Goal: Task Accomplishment & Management: Complete application form

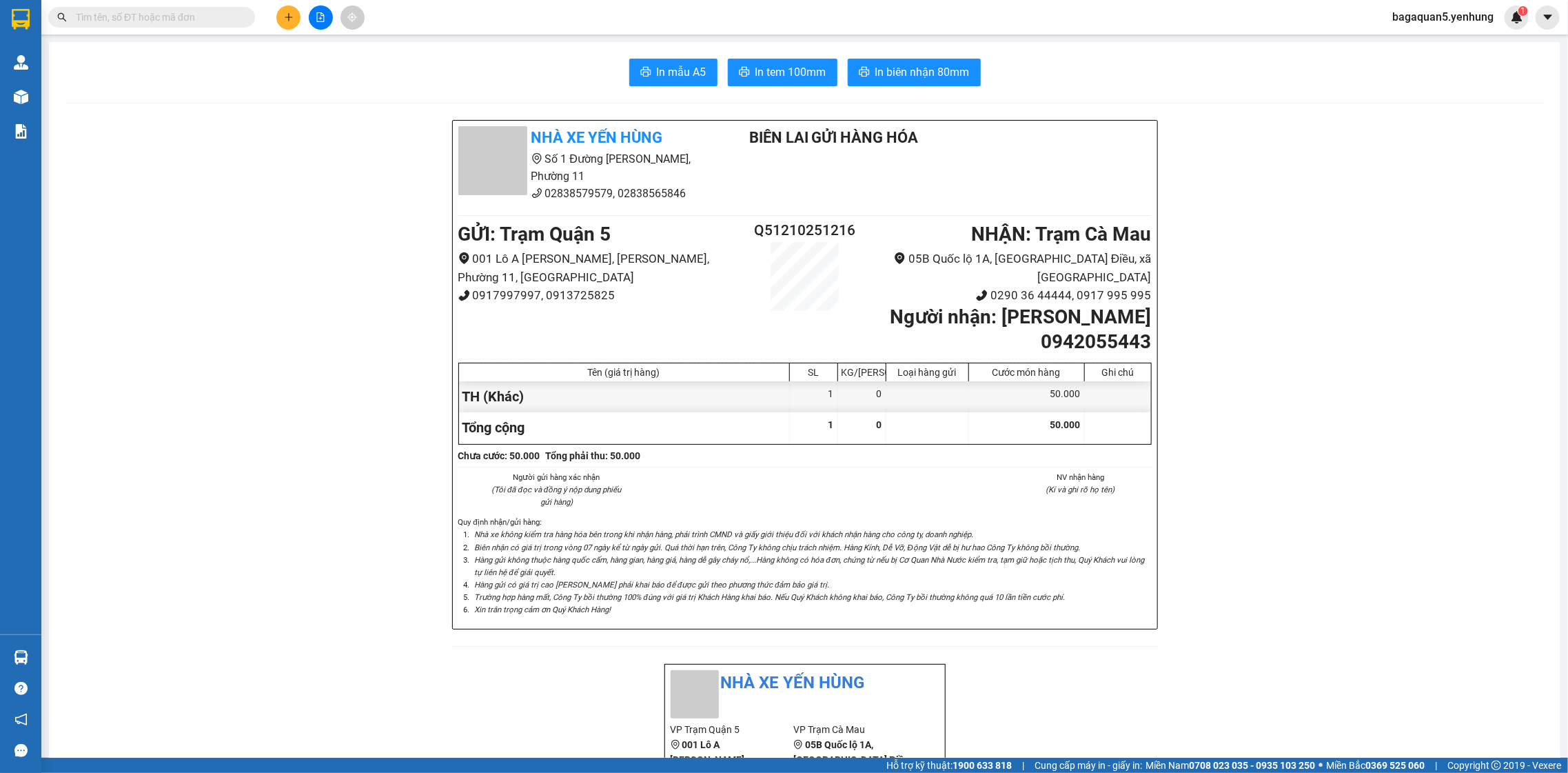
click at [296, 20] on button at bounding box center [288, 17] width 24 height 24
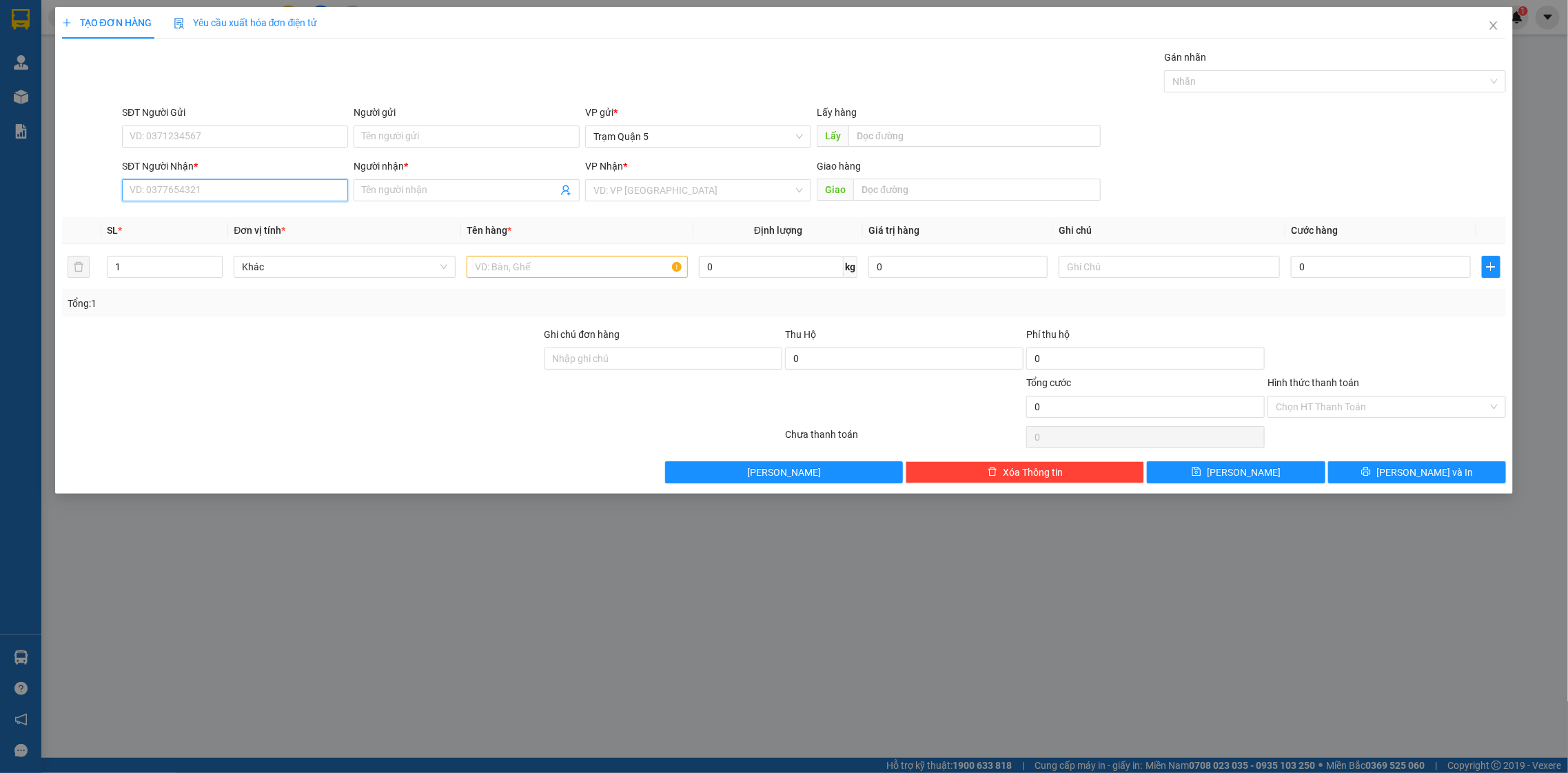
click at [206, 198] on input "SĐT Người Nhận *" at bounding box center [235, 190] width 226 height 22
type input "0944171999"
click at [310, 219] on div "0944171999 - van loi" at bounding box center [235, 218] width 210 height 15
type input "van loi"
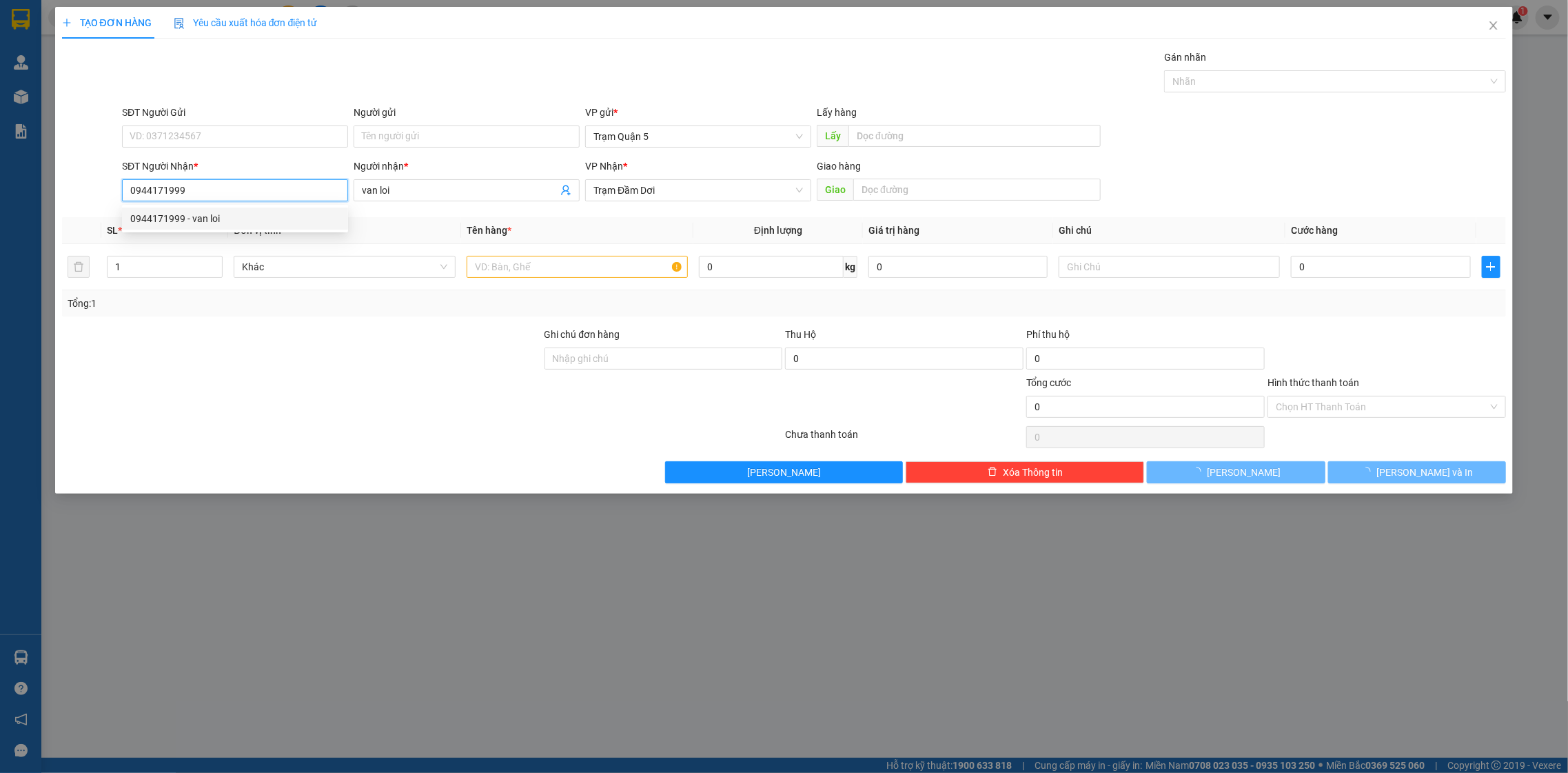
type input "50.000"
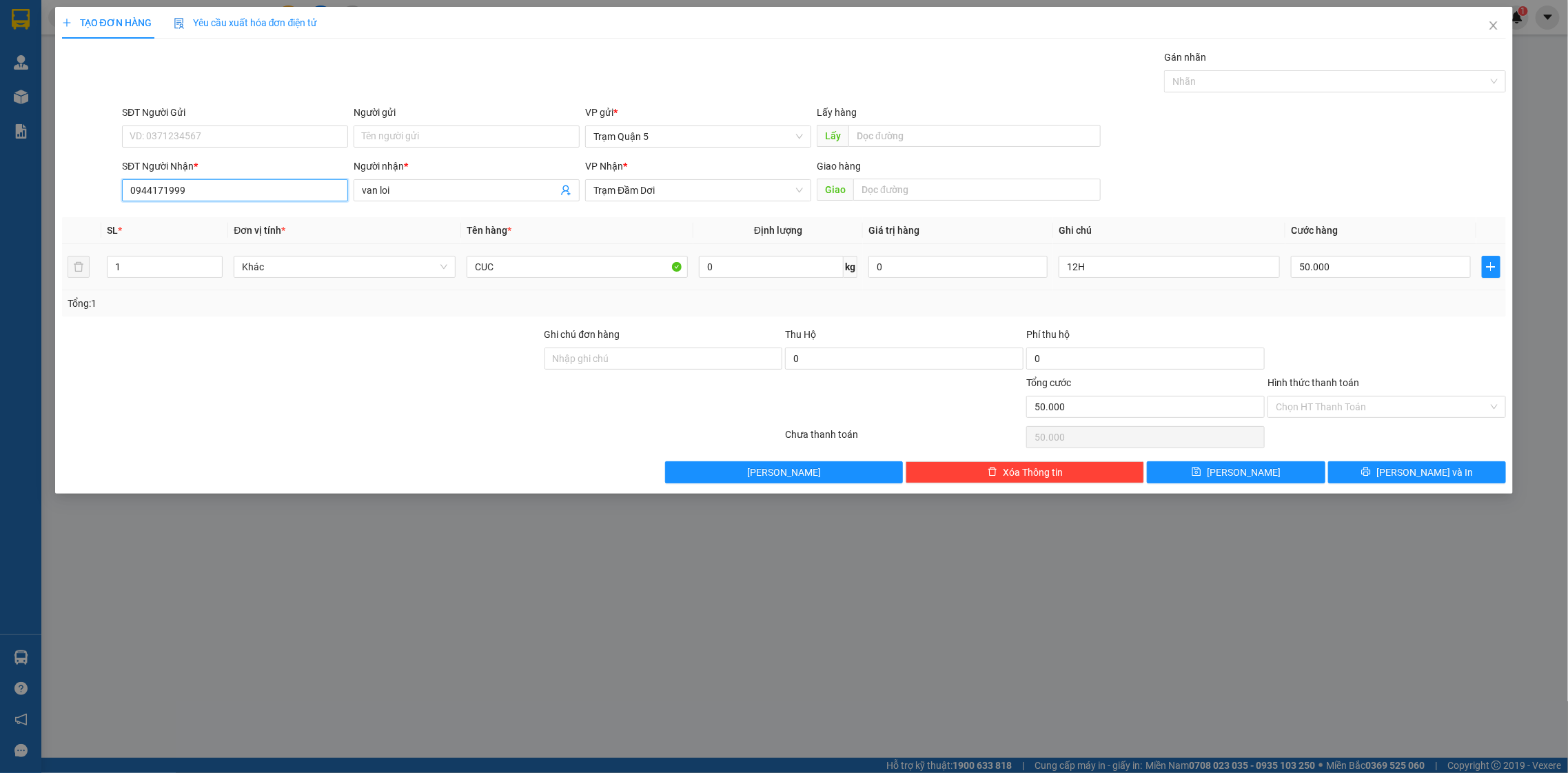
type input "0944171999"
drag, startPoint x: 1154, startPoint y: 253, endPoint x: 1091, endPoint y: 256, distance: 63.1
click at [1091, 256] on div "12H" at bounding box center [1169, 266] width 222 height 27
click at [1091, 256] on input "12H" at bounding box center [1169, 267] width 222 height 22
click at [1119, 287] on div "SL * Đơn vị tính * Tên hàng * Định lượng Giá trị hàng Ghi chú Cước hàng 1 Khác …" at bounding box center [784, 267] width 1444 height 99
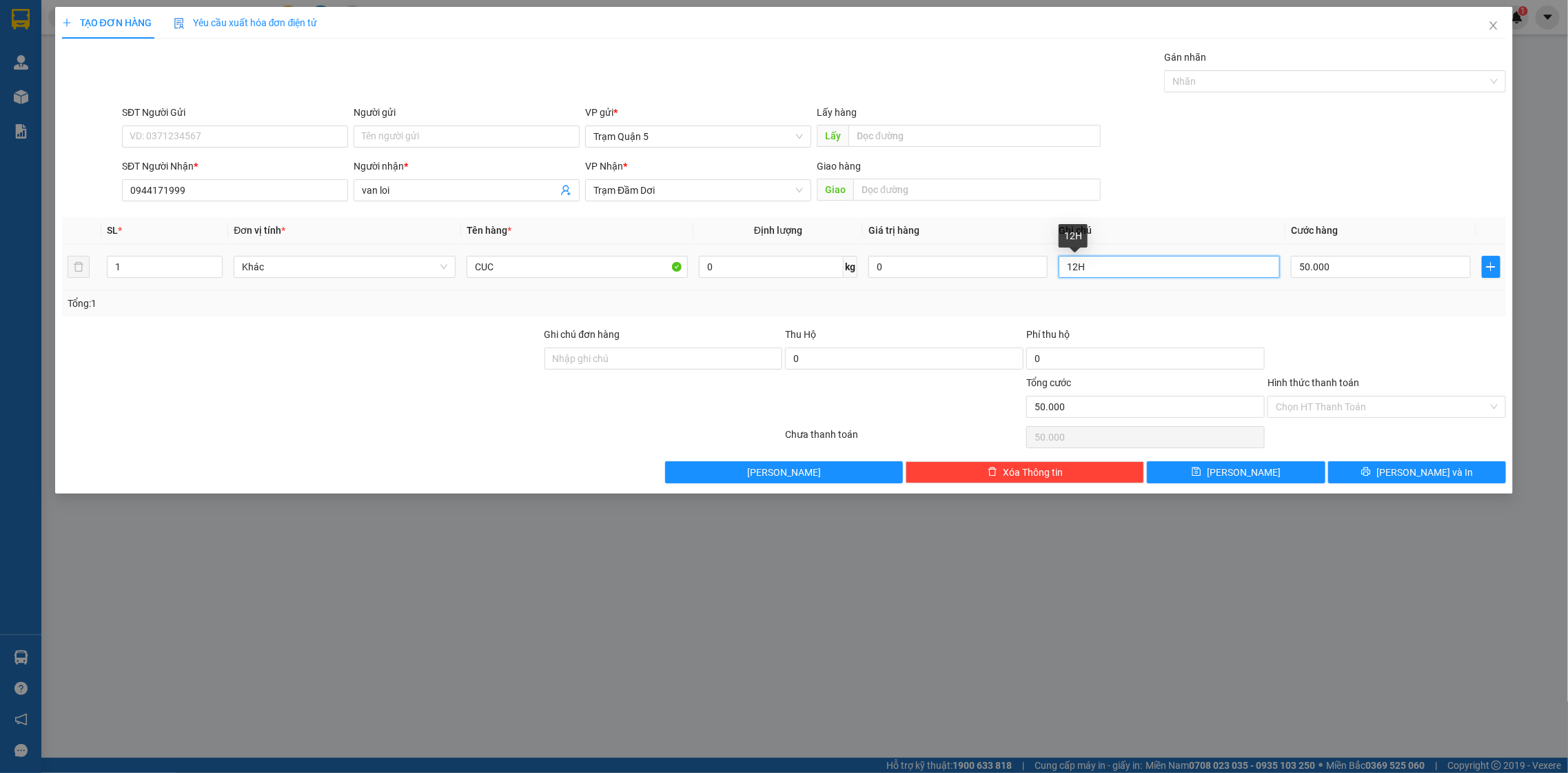
drag, startPoint x: 1093, startPoint y: 268, endPoint x: 1059, endPoint y: 257, distance: 35.7
click at [1059, 257] on input "12H" at bounding box center [1169, 267] width 222 height 22
click at [1409, 462] on button "[PERSON_NAME] và In" at bounding box center [1416, 472] width 178 height 22
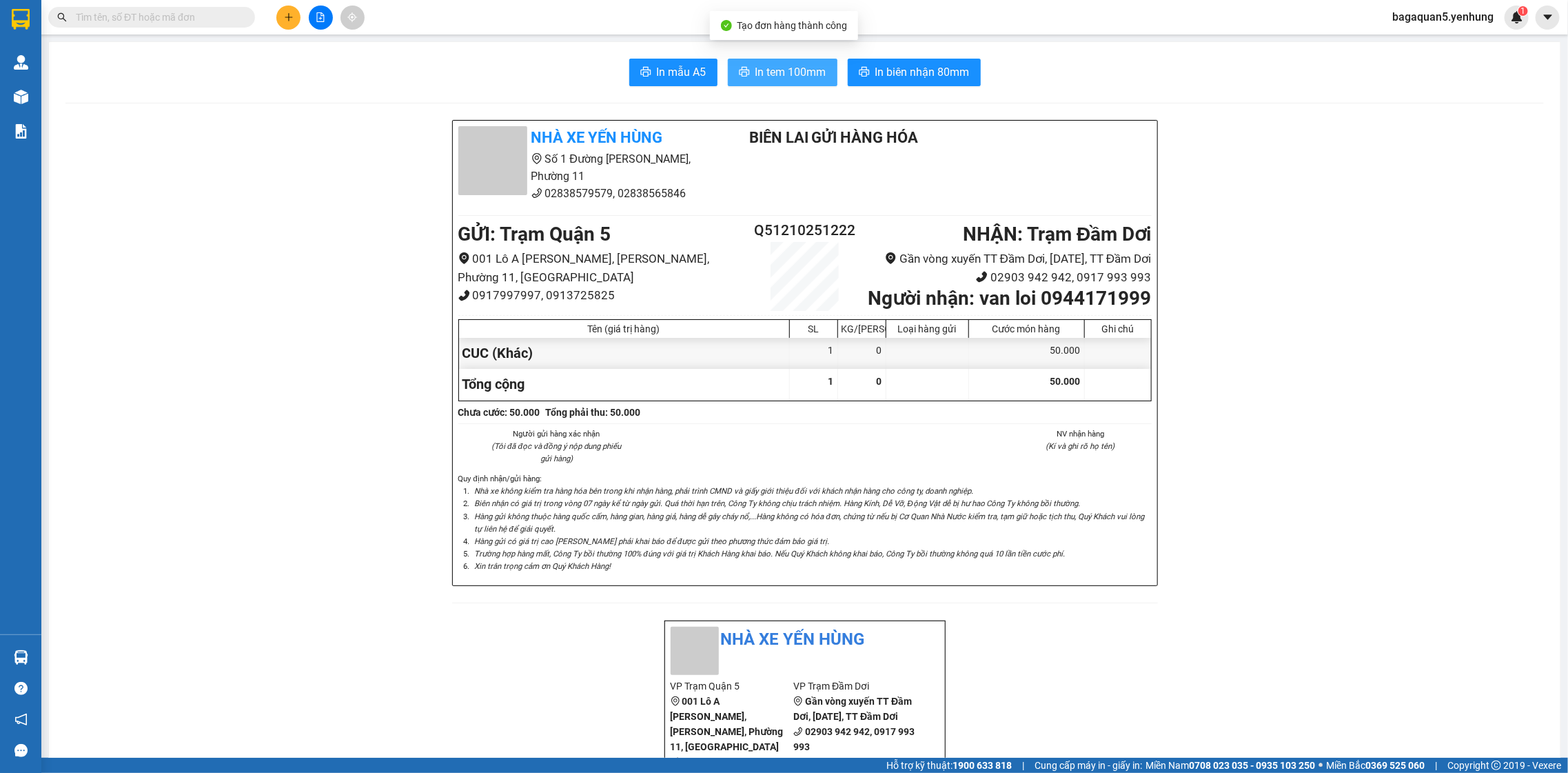
click at [806, 73] on span "In tem 100mm" at bounding box center [791, 72] width 71 height 17
